Goal: Check status: Verify the current state of an ongoing process or item

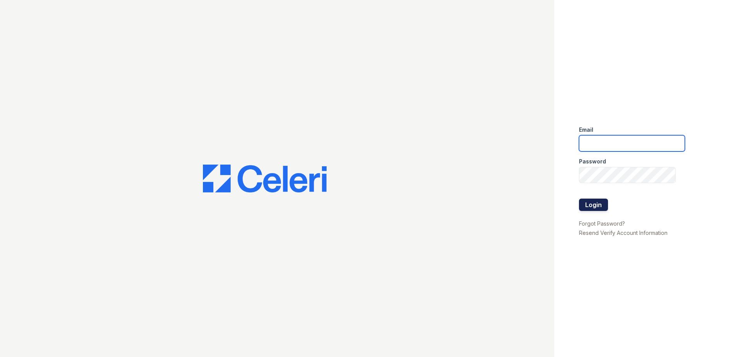
type input "ArriveMinnetonka@trinity-PM.com"
click at [596, 202] on button "Login" at bounding box center [593, 205] width 29 height 12
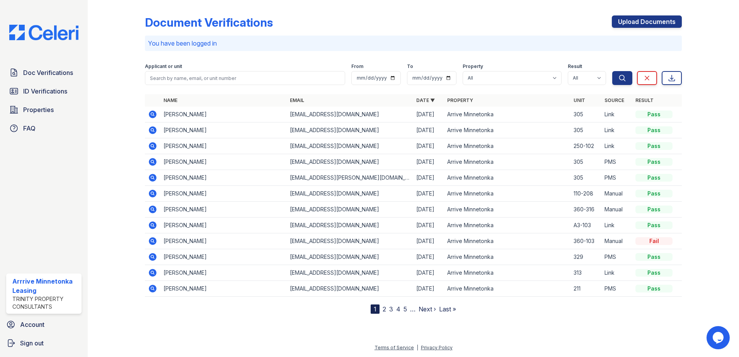
click at [152, 143] on icon at bounding box center [153, 146] width 8 height 8
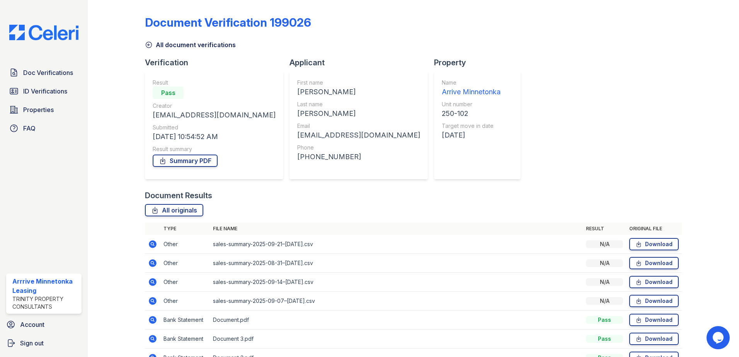
scroll to position [44, 0]
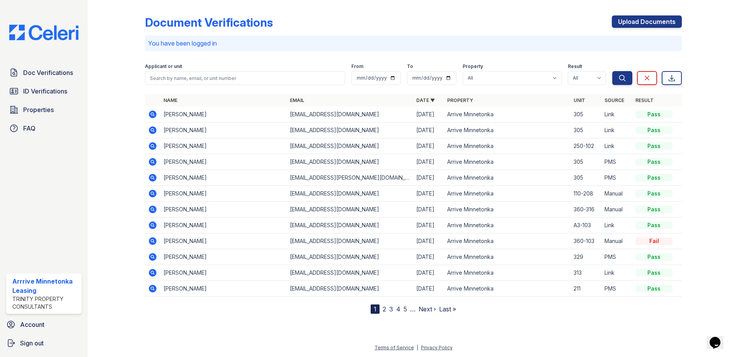
drag, startPoint x: 154, startPoint y: 147, endPoint x: 158, endPoint y: 149, distance: 4.5
click at [155, 146] on icon at bounding box center [153, 146] width 8 height 8
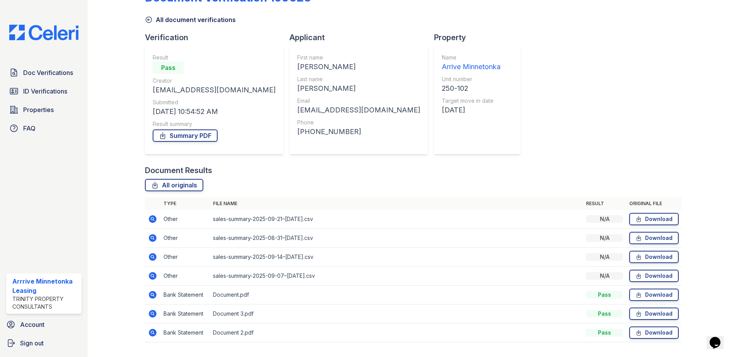
scroll to position [39, 0]
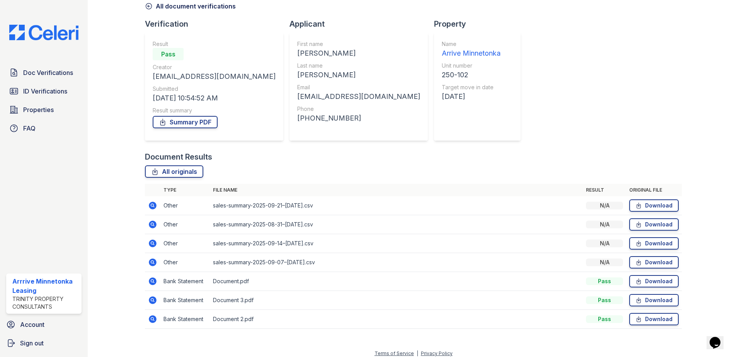
click at [154, 282] on icon at bounding box center [152, 281] width 9 height 9
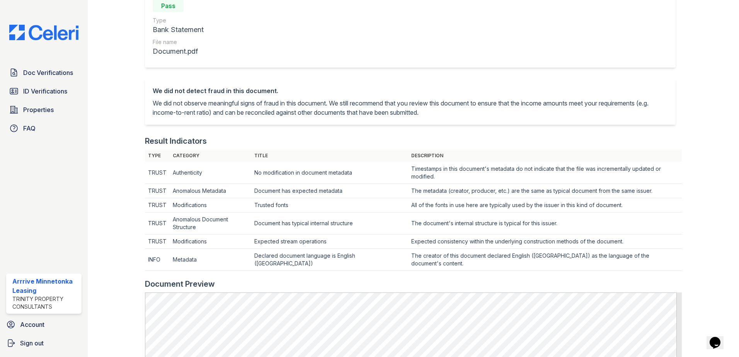
scroll to position [309, 0]
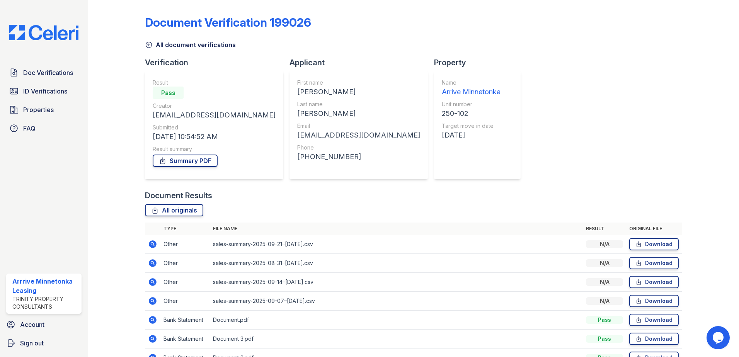
click at [259, 209] on div "All originals" at bounding box center [413, 210] width 537 height 12
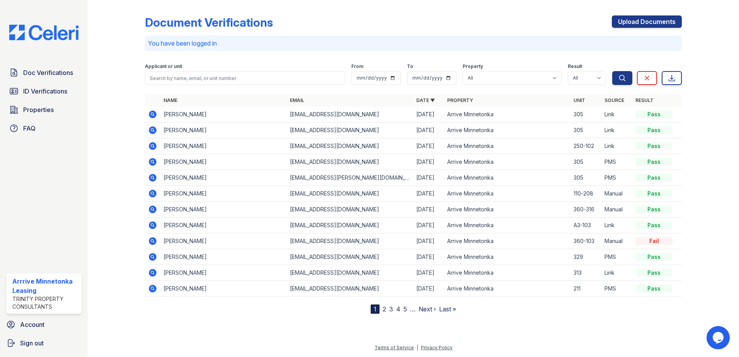
click at [305, 27] on div "Document Verifications Upload Documents" at bounding box center [413, 25] width 537 height 20
click at [313, 25] on div "Document Verifications Upload Documents" at bounding box center [413, 25] width 537 height 20
click at [102, 102] on div at bounding box center [122, 158] width 45 height 311
click at [416, 25] on div "Document Verifications Upload Documents" at bounding box center [413, 25] width 537 height 20
click at [517, 19] on div "Document Verifications Upload Documents" at bounding box center [413, 25] width 537 height 20
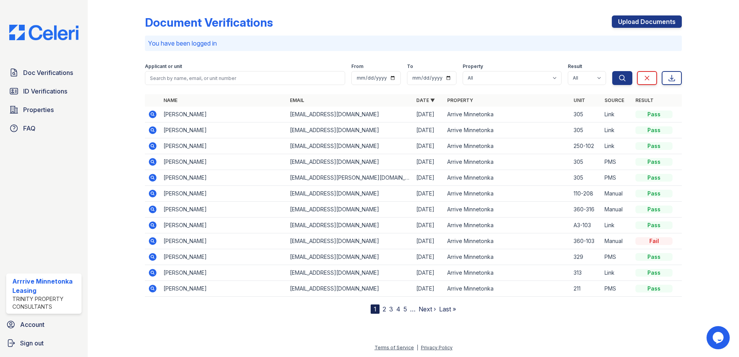
click at [104, 104] on div at bounding box center [122, 158] width 45 height 311
click at [53, 77] on span "Doc Verifications" at bounding box center [48, 72] width 50 height 9
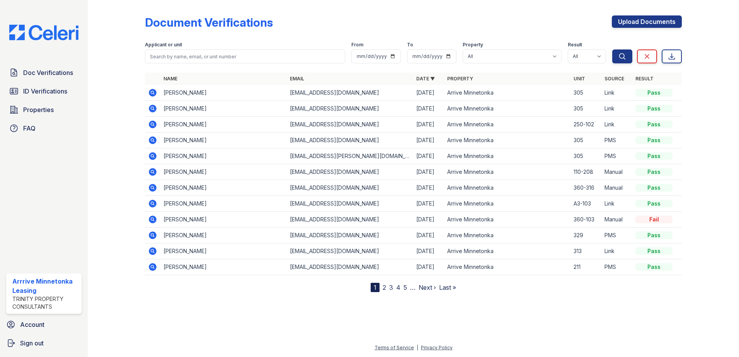
click at [128, 82] on div at bounding box center [122, 147] width 45 height 289
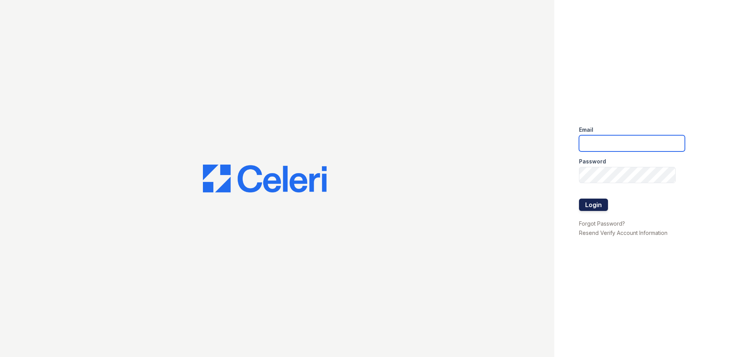
type input "[EMAIL_ADDRESS][DOMAIN_NAME]"
click at [588, 202] on button "Login" at bounding box center [593, 205] width 29 height 12
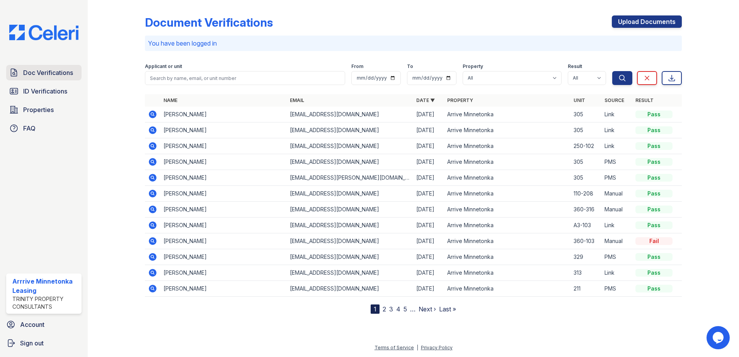
click at [59, 73] on span "Doc Verifications" at bounding box center [48, 72] width 50 height 9
